Goal: Find specific page/section: Find specific page/section

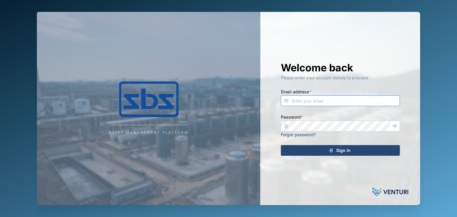
type input "[EMAIL_ADDRESS][DOMAIN_NAME]"
click at [343, 150] on span "Sign In" at bounding box center [343, 150] width 14 height 10
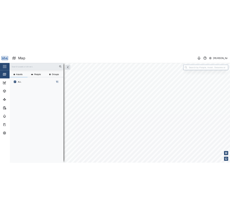
scroll to position [144, 93]
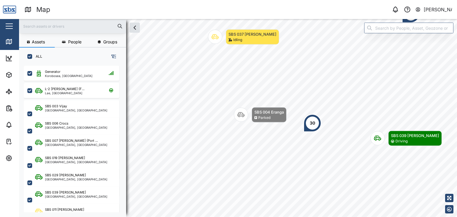
click at [38, 27] on input "text" at bounding box center [73, 26] width 100 height 9
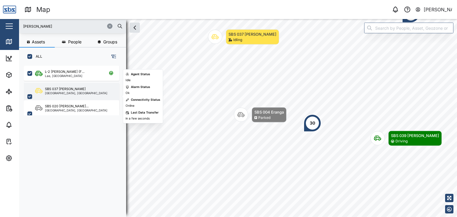
click at [74, 92] on div "[GEOGRAPHIC_DATA], [GEOGRAPHIC_DATA]" at bounding box center [76, 93] width 62 height 3
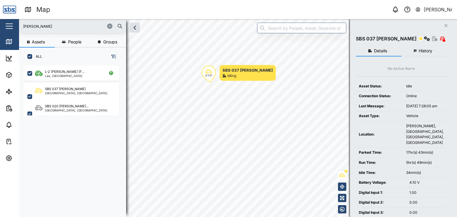
drag, startPoint x: 37, startPoint y: 25, endPoint x: 1, endPoint y: 25, distance: 36.0
click at [1, 25] on div "Map 0 [PERSON_NAME] Close Map Dashboard Assets ATS Camera Generator Personnel T…" at bounding box center [228, 108] width 457 height 217
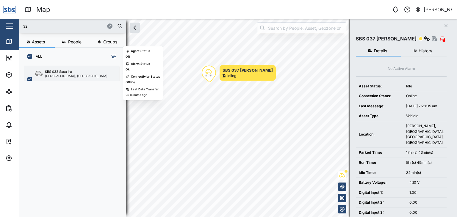
click at [74, 73] on div "SBS 032 Saua Iru" at bounding box center [76, 71] width 62 height 5
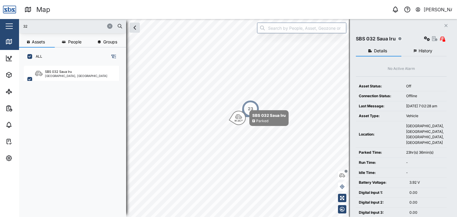
drag, startPoint x: 42, startPoint y: 30, endPoint x: 12, endPoint y: 29, distance: 29.1
click at [12, 29] on div "Map 0 [PERSON_NAME] Close Map Dashboard Assets ATS Camera Generator Personnel T…" at bounding box center [228, 108] width 457 height 217
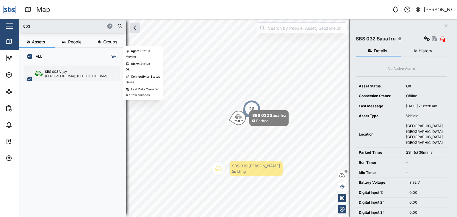
click at [68, 76] on div "[GEOGRAPHIC_DATA], [GEOGRAPHIC_DATA]" at bounding box center [76, 75] width 62 height 3
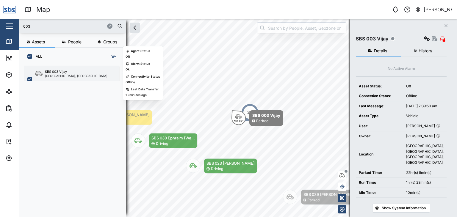
click at [70, 80] on div "SBS 003 Vijay [GEOGRAPHIC_DATA], [GEOGRAPHIC_DATA]" at bounding box center [71, 79] width 95 height 27
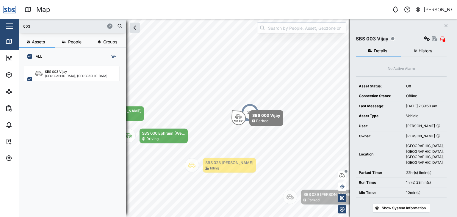
drag, startPoint x: 34, startPoint y: 28, endPoint x: 6, endPoint y: 26, distance: 28.6
click at [6, 26] on div "Map 0 [PERSON_NAME] Close Map Dashboard Assets ATS Camera Generator Personnel T…" at bounding box center [228, 108] width 457 height 217
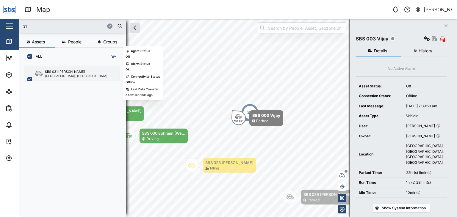
click at [62, 76] on div "[GEOGRAPHIC_DATA], [GEOGRAPHIC_DATA]" at bounding box center [76, 75] width 62 height 3
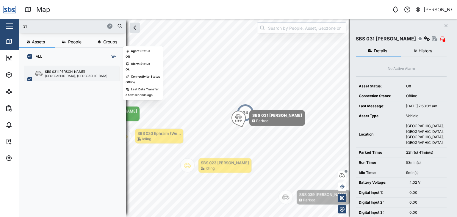
click at [62, 76] on div "[GEOGRAPHIC_DATA], [GEOGRAPHIC_DATA]" at bounding box center [76, 75] width 62 height 3
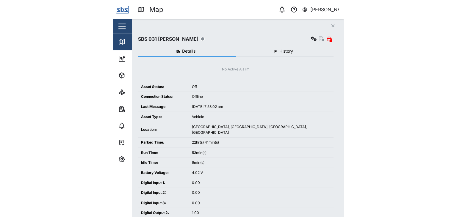
scroll to position [208, 93]
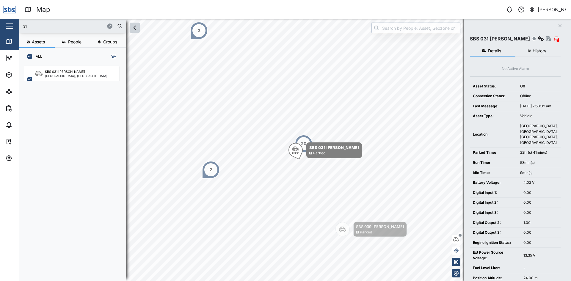
click at [133, 29] on icon "button" at bounding box center [134, 27] width 7 height 7
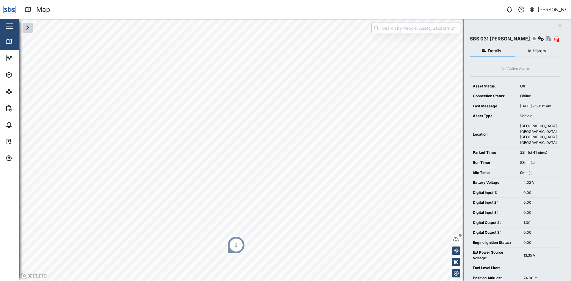
click at [186, 217] on html "Map 0 [PERSON_NAME] Close Map Dashboard Assets ATS Camera Generator Personnel T…" at bounding box center [285, 140] width 571 height 281
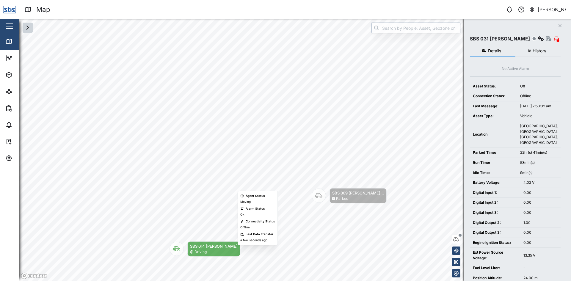
drag, startPoint x: 304, startPoint y: 119, endPoint x: 213, endPoint y: 250, distance: 159.2
click at [213, 217] on div "Driving" at bounding box center [214, 252] width 48 height 6
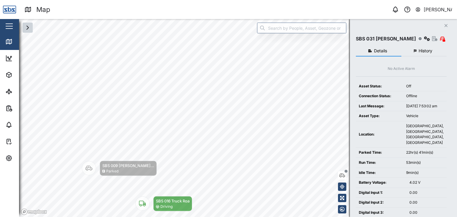
click at [29, 30] on icon "button" at bounding box center [27, 27] width 7 height 7
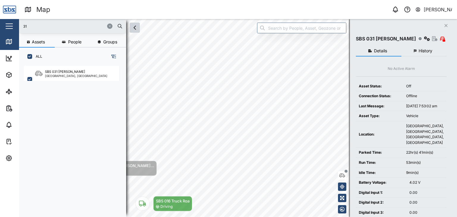
scroll to position [144, 93]
drag, startPoint x: 32, startPoint y: 25, endPoint x: 13, endPoint y: 26, distance: 19.1
click at [13, 26] on div "Map 0 [PERSON_NAME] Close Map Dashboard Assets ATS Camera Generator Personnel T…" at bounding box center [228, 108] width 457 height 217
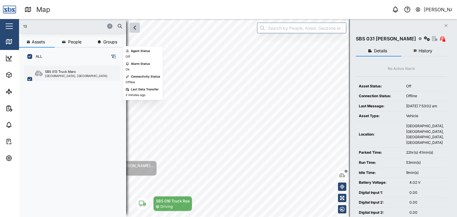
click at [53, 78] on div "SBS 013 Truck Maro [GEOGRAPHIC_DATA], [GEOGRAPHIC_DATA]" at bounding box center [71, 79] width 95 height 27
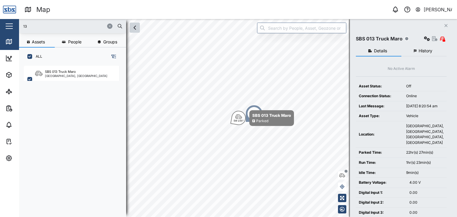
drag, startPoint x: 29, startPoint y: 25, endPoint x: 10, endPoint y: 25, distance: 19.0
click at [10, 25] on div "Map 0 [PERSON_NAME] Close Map Dashboard Assets ATS Camera Generator Personnel T…" at bounding box center [228, 108] width 457 height 217
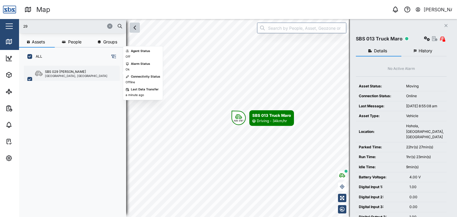
click at [63, 73] on div "SBS 029 [PERSON_NAME]" at bounding box center [65, 71] width 41 height 5
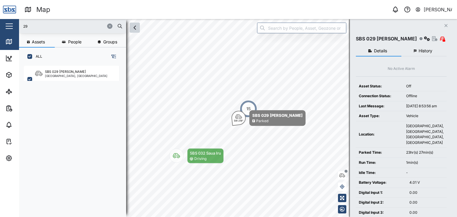
drag, startPoint x: 29, startPoint y: 26, endPoint x: 15, endPoint y: 24, distance: 13.5
click at [15, 24] on div "Map 0 [PERSON_NAME] Close Map Dashboard Assets ATS Camera Generator Personnel T…" at bounding box center [228, 108] width 457 height 217
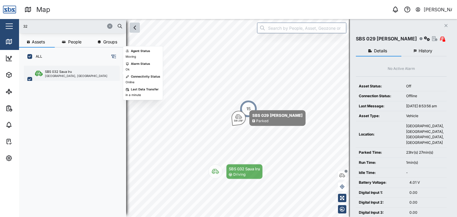
click at [76, 69] on div "SBS 032 Saua Iru" at bounding box center [76, 71] width 62 height 5
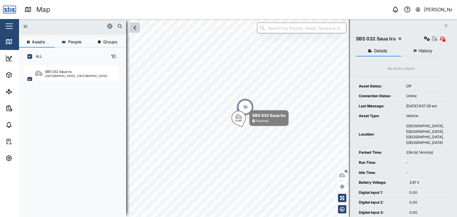
click at [136, 29] on icon "button" at bounding box center [134, 27] width 7 height 7
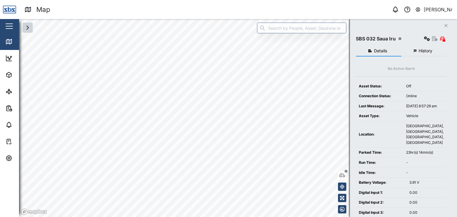
click at [133, 217] on html "Map 0 [PERSON_NAME] Close Map Dashboard Assets ATS Camera Generator Personnel T…" at bounding box center [228, 108] width 457 height 217
click at [27, 30] on icon "button" at bounding box center [27, 27] width 7 height 7
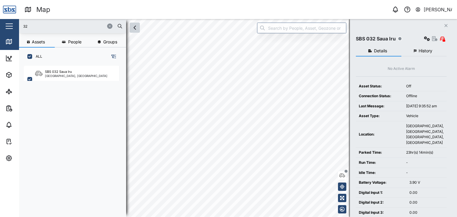
scroll to position [144, 93]
drag, startPoint x: 32, startPoint y: 25, endPoint x: 15, endPoint y: 25, distance: 16.9
click at [15, 25] on div "Map 0 [PERSON_NAME] Close Map Dashboard Assets ATS Camera Generator Personnel T…" at bounding box center [228, 108] width 457 height 217
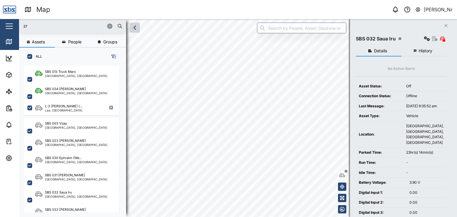
type input "37"
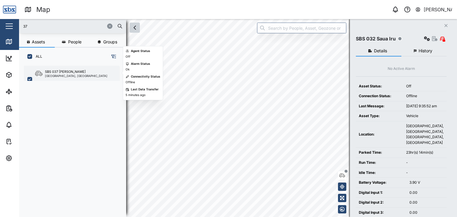
click at [63, 74] on div "[GEOGRAPHIC_DATA], [GEOGRAPHIC_DATA]" at bounding box center [76, 75] width 62 height 3
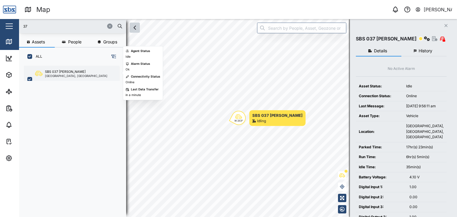
click at [58, 68] on div "SBS 037 [PERSON_NAME] [GEOGRAPHIC_DATA], [GEOGRAPHIC_DATA]" at bounding box center [71, 79] width 95 height 27
click at [64, 74] on div "[GEOGRAPHIC_DATA], [GEOGRAPHIC_DATA]" at bounding box center [76, 75] width 62 height 3
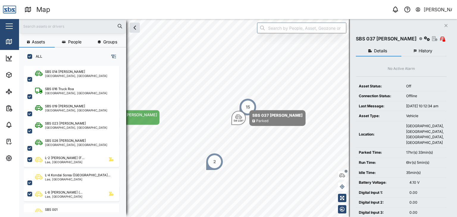
click at [33, 21] on div at bounding box center [72, 26] width 107 height 14
click at [37, 29] on input "text" at bounding box center [73, 26] width 100 height 9
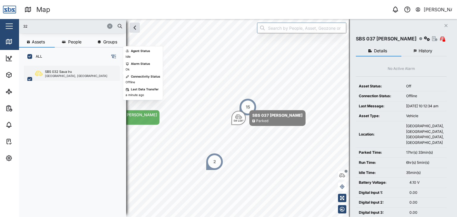
click at [70, 78] on div "SBS 032 Saua [GEOGRAPHIC_DATA], [GEOGRAPHIC_DATA]" at bounding box center [71, 79] width 95 height 27
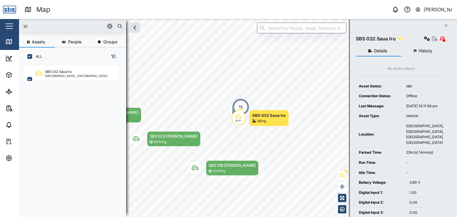
drag, startPoint x: 31, startPoint y: 27, endPoint x: 22, endPoint y: 27, distance: 8.9
click at [22, 27] on div "32" at bounding box center [72, 26] width 107 height 14
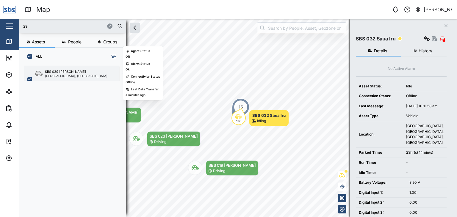
click at [54, 70] on div "SBS 029 [PERSON_NAME]" at bounding box center [65, 71] width 41 height 5
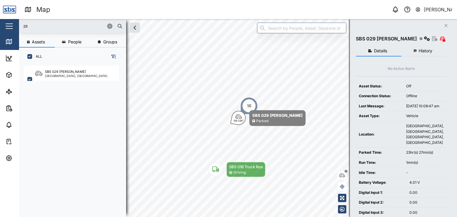
drag, startPoint x: 33, startPoint y: 26, endPoint x: 3, endPoint y: 27, distance: 30.6
click at [3, 27] on div "Map 0 Vijay Kumar Close Map Dashboard Assets ATS Camera Generator Personnel Tan…" at bounding box center [228, 108] width 457 height 217
type input "32"
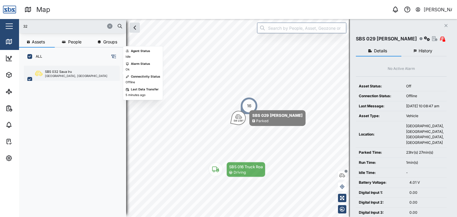
click at [70, 76] on div "[GEOGRAPHIC_DATA], [GEOGRAPHIC_DATA]" at bounding box center [76, 75] width 62 height 3
